Goal: Information Seeking & Learning: Learn about a topic

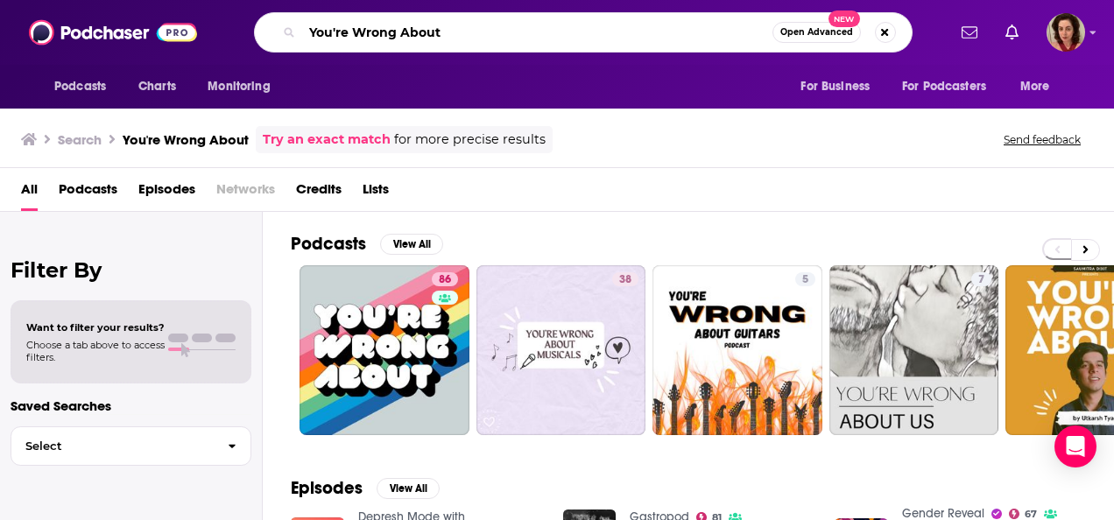
drag, startPoint x: 469, startPoint y: 36, endPoint x: 235, endPoint y: 55, distance: 235.5
click at [235, 55] on div "Podcasts Charts Monitoring You're Wrong About Open Advanced New For Business Fo…" at bounding box center [557, 32] width 1114 height 65
type input "[PERSON_NAME] makes money"
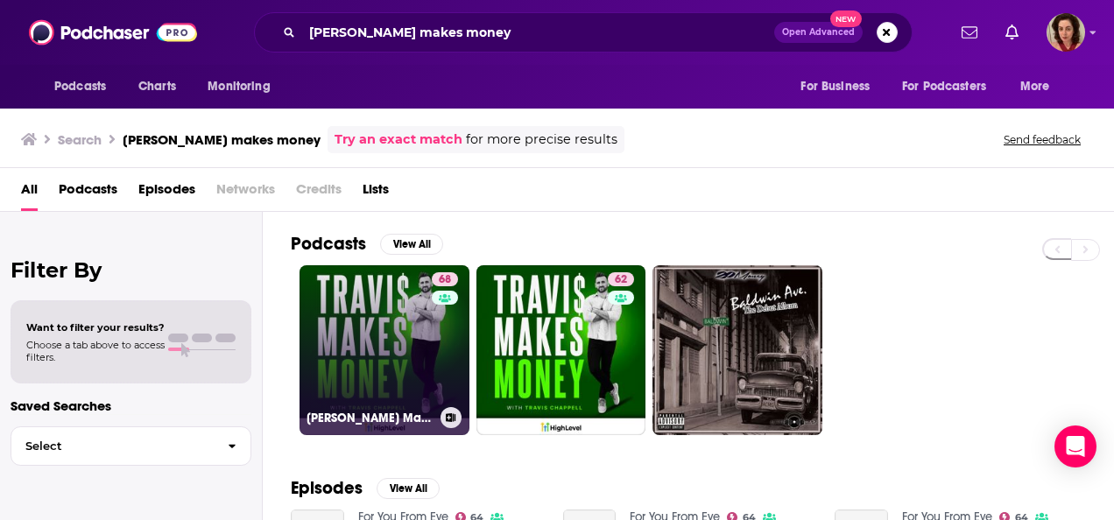
click at [382, 354] on link "68 [PERSON_NAME] Makes Money" at bounding box center [385, 350] width 170 height 170
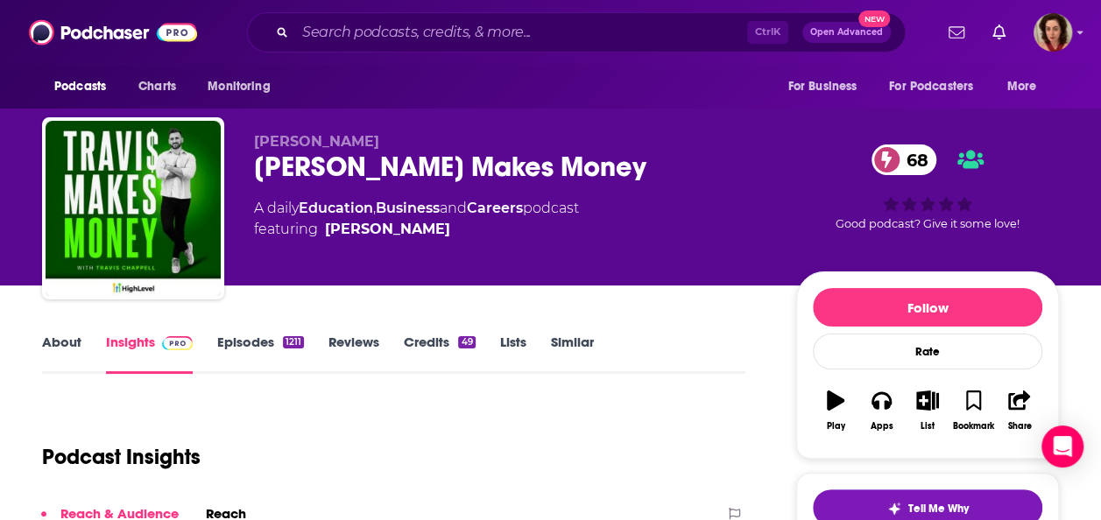
click at [427, 337] on link "Credits 49" at bounding box center [439, 354] width 71 height 40
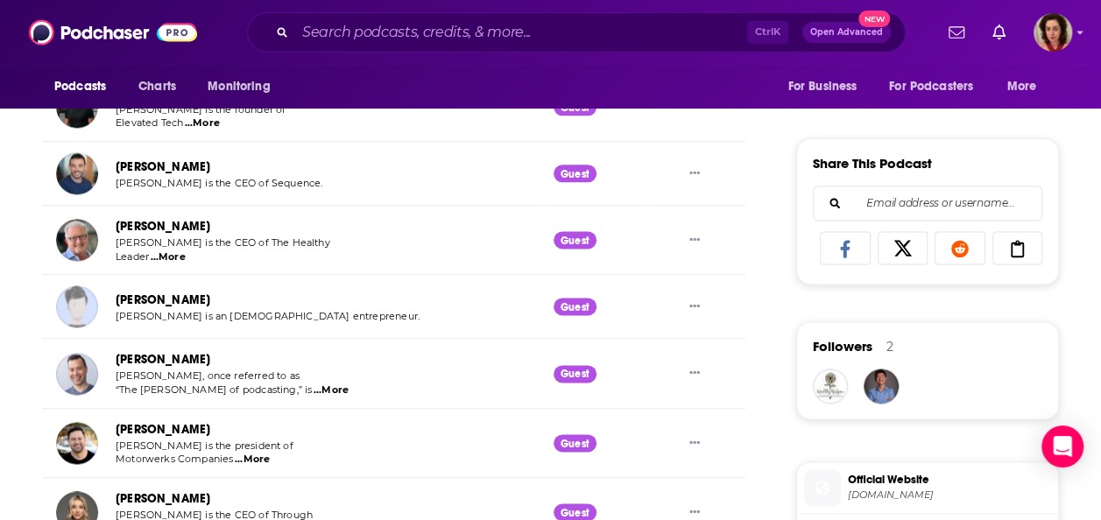
scroll to position [1051, 0]
